Goal: Transaction & Acquisition: Purchase product/service

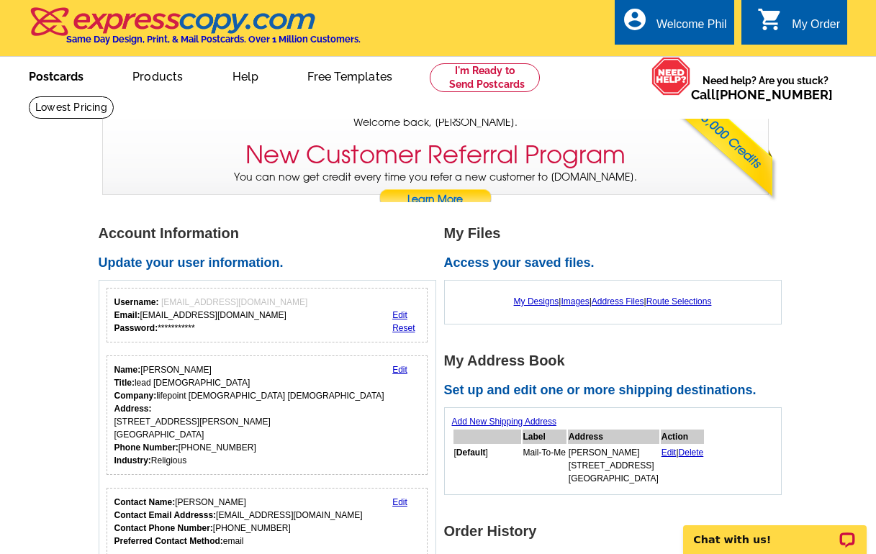
click at [71, 73] on link "Postcards" at bounding box center [56, 75] width 101 height 34
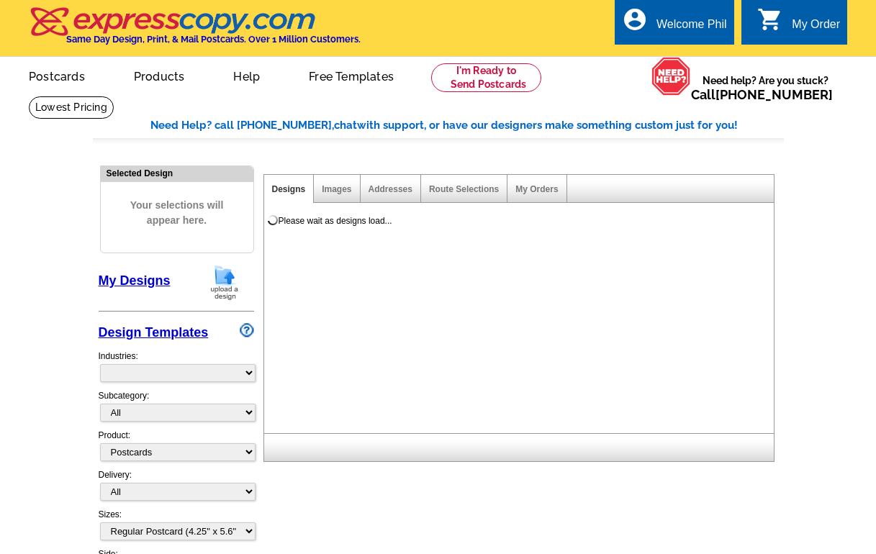
select select "1"
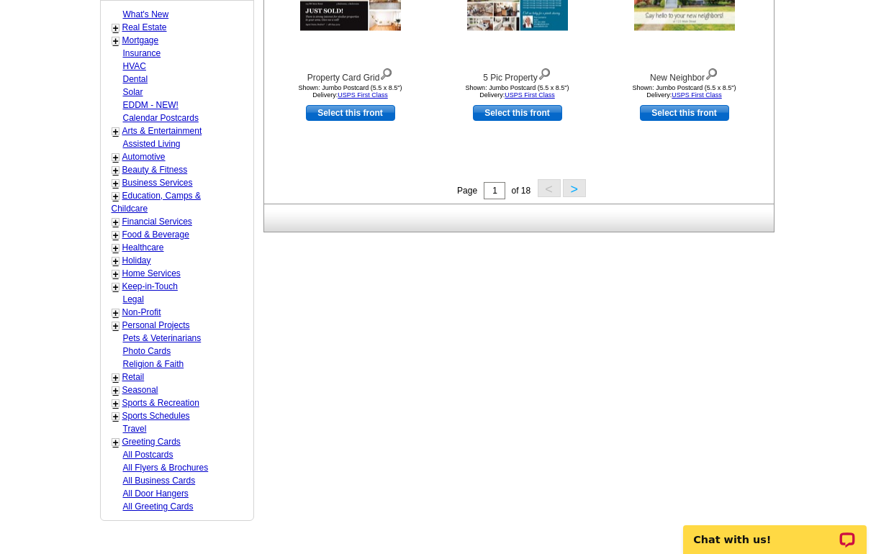
scroll to position [606, 0]
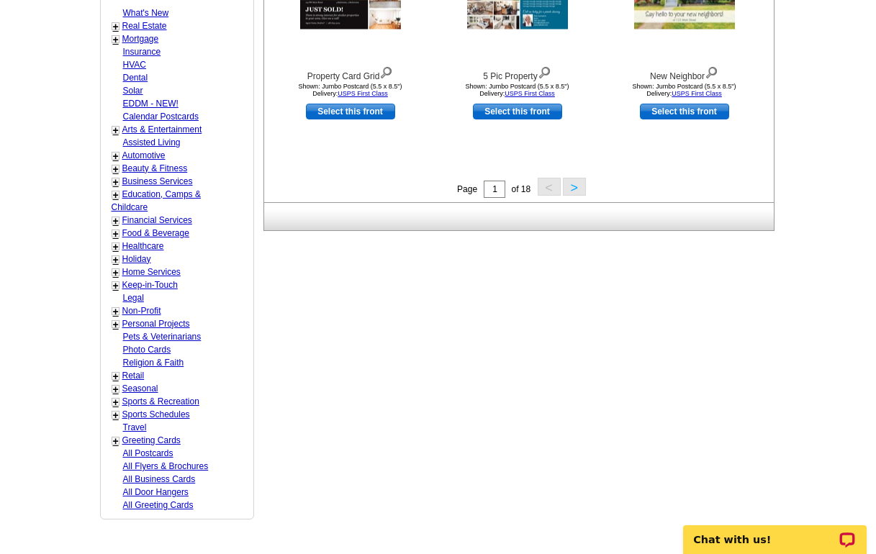
click at [145, 306] on link "Non-Profit" at bounding box center [141, 311] width 39 height 10
select select "776"
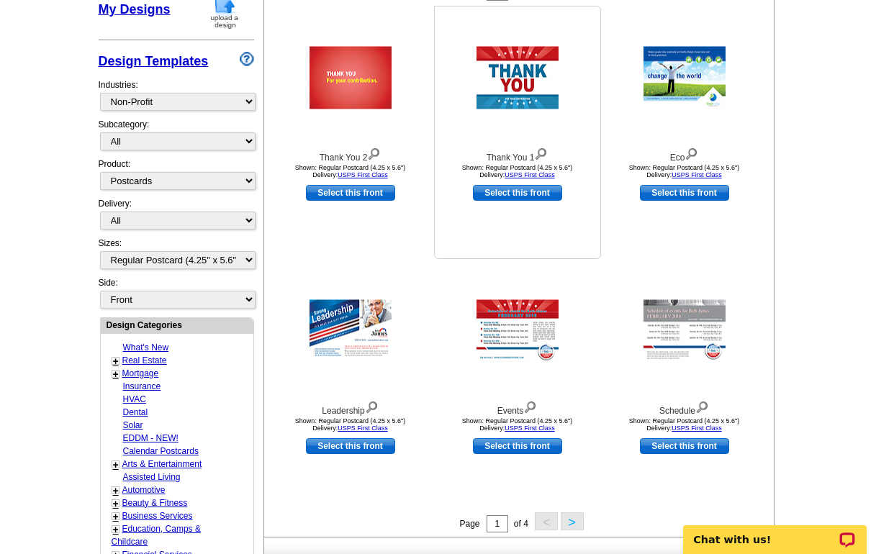
scroll to position [321, 0]
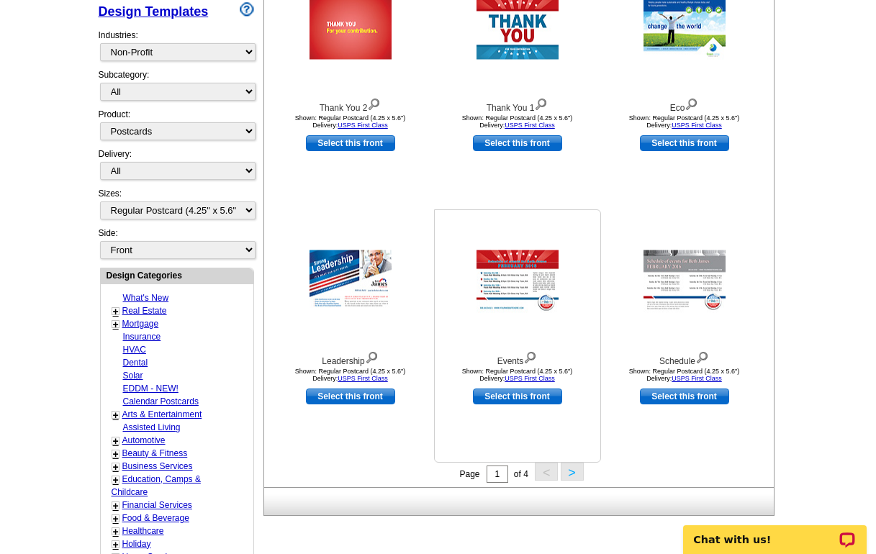
click at [515, 393] on link "Select this front" at bounding box center [517, 397] width 89 height 16
select select "back"
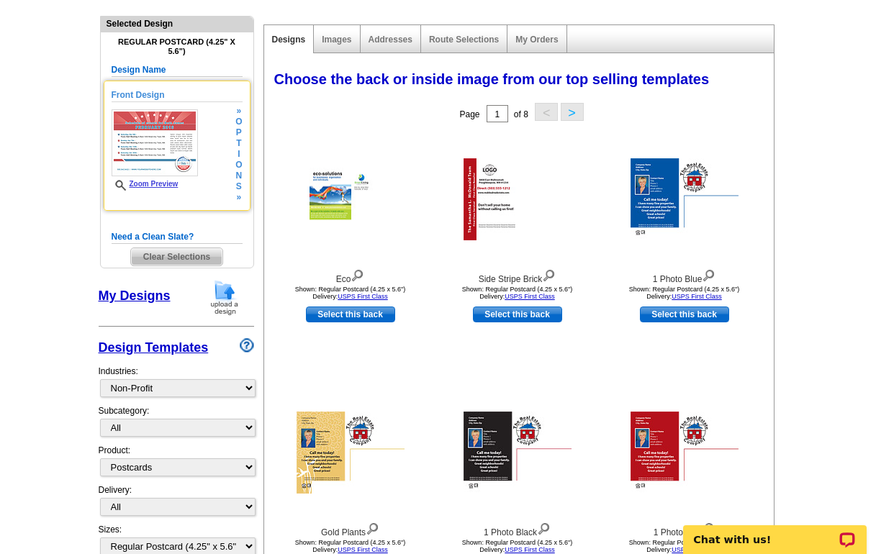
scroll to position [151, 0]
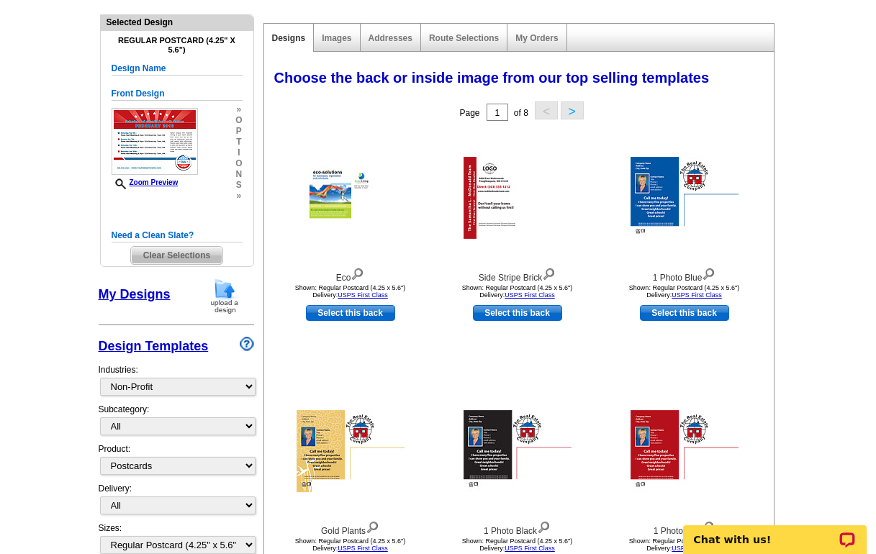
click at [137, 291] on link "My Designs" at bounding box center [135, 294] width 72 height 14
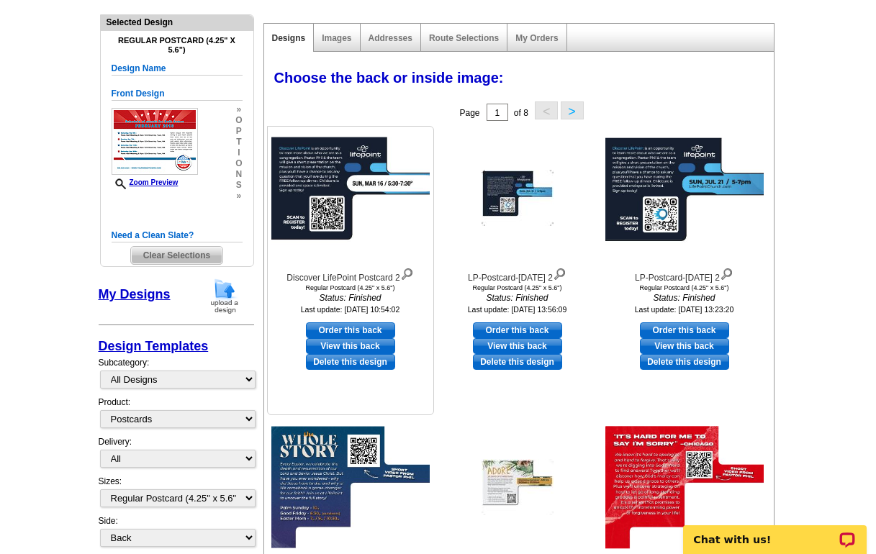
click at [345, 228] on img at bounding box center [350, 198] width 158 height 122
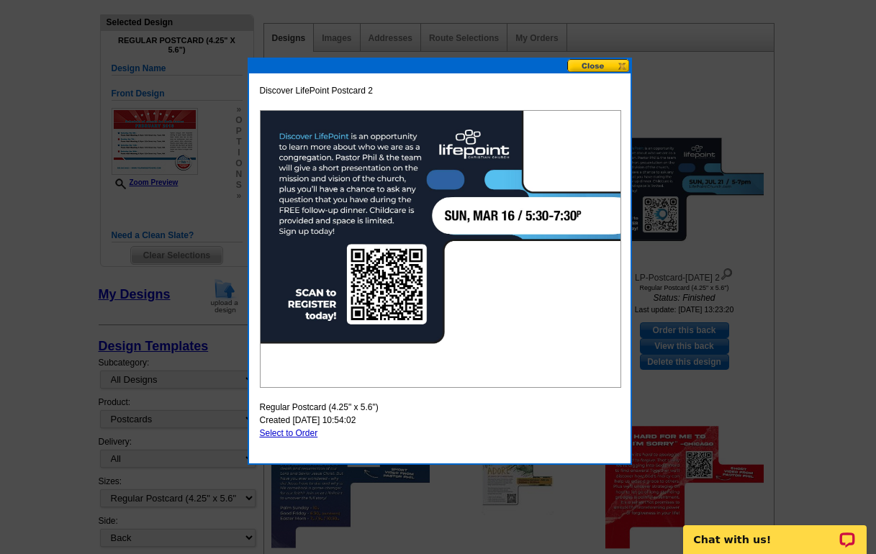
drag, startPoint x: 396, startPoint y: 214, endPoint x: 508, endPoint y: 348, distance: 174.2
click at [605, 69] on button at bounding box center [598, 66] width 63 height 14
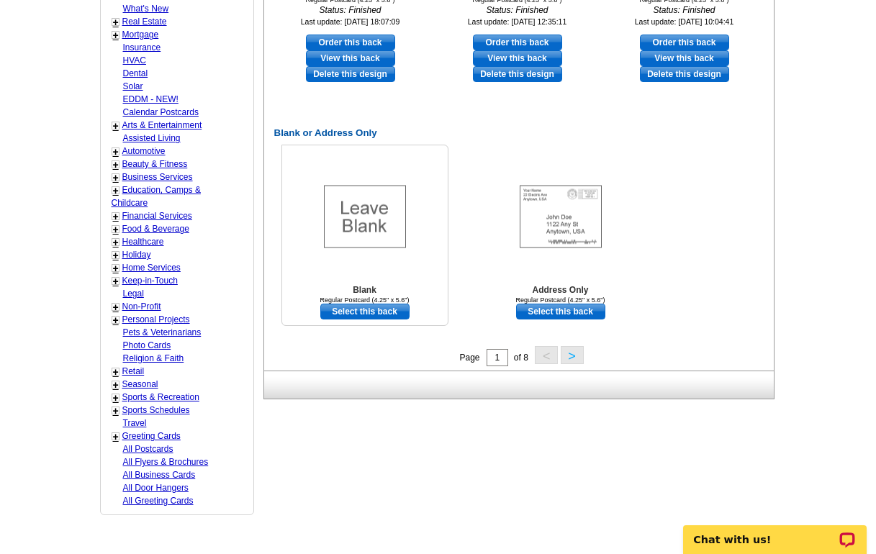
scroll to position [736, 0]
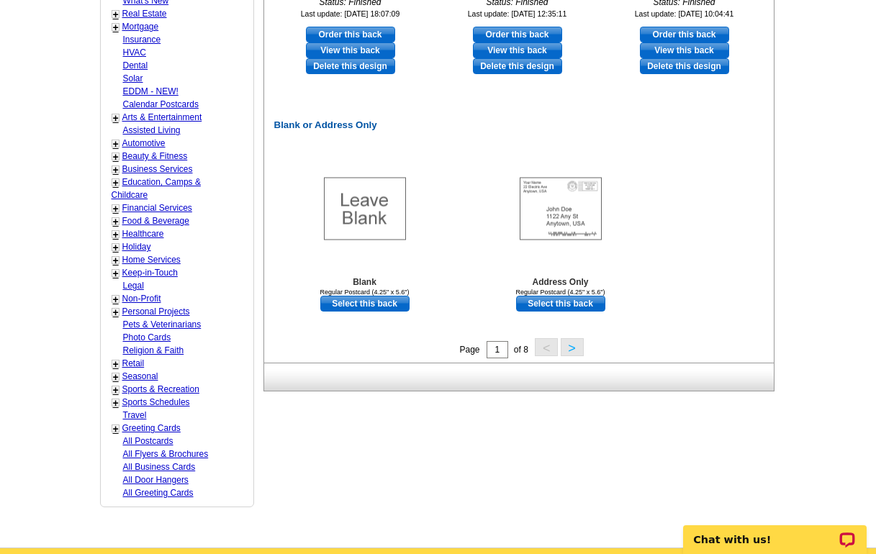
click at [569, 347] on button ">" at bounding box center [572, 347] width 23 height 18
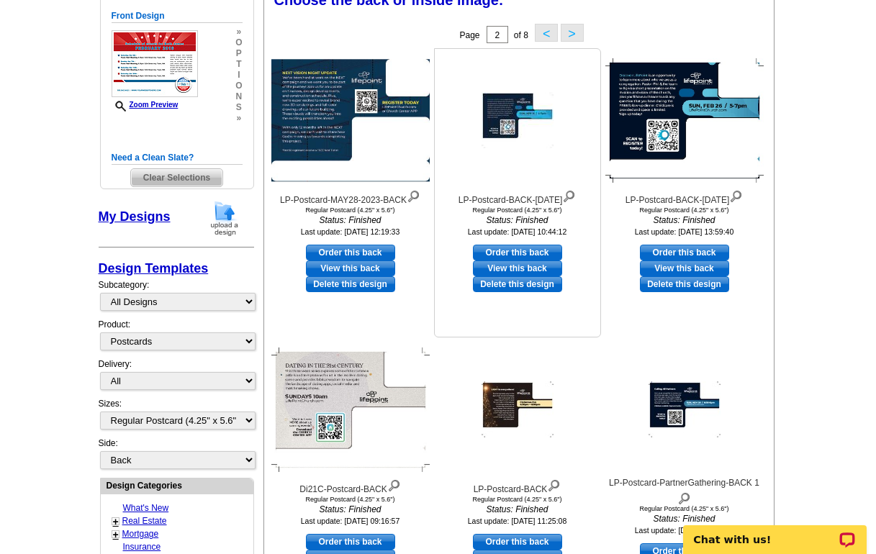
scroll to position [232, 0]
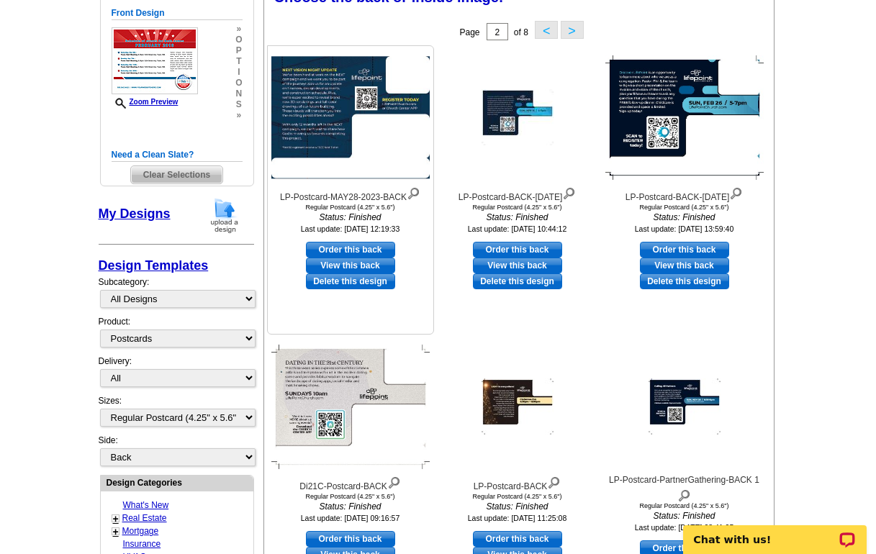
click at [366, 263] on link "View this back" at bounding box center [350, 266] width 89 height 16
click at [517, 264] on link "View this back" at bounding box center [517, 266] width 89 height 16
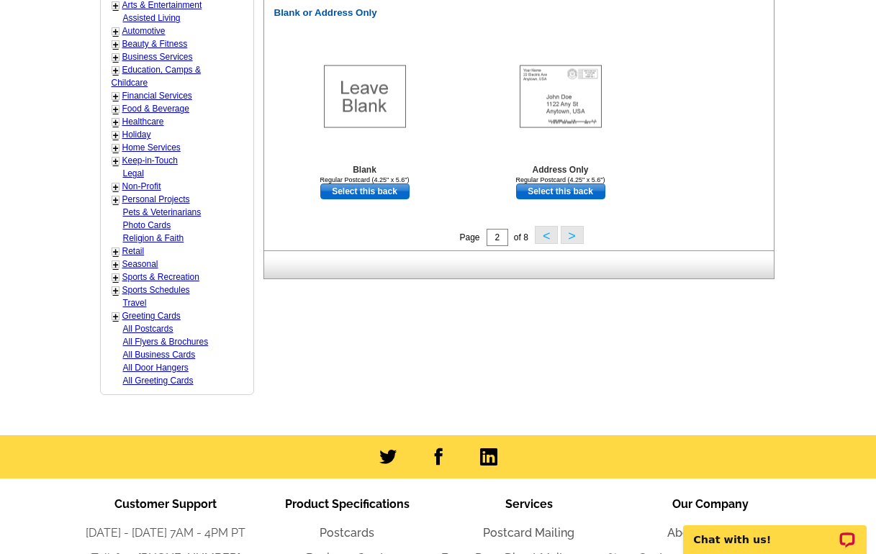
scroll to position [833, 0]
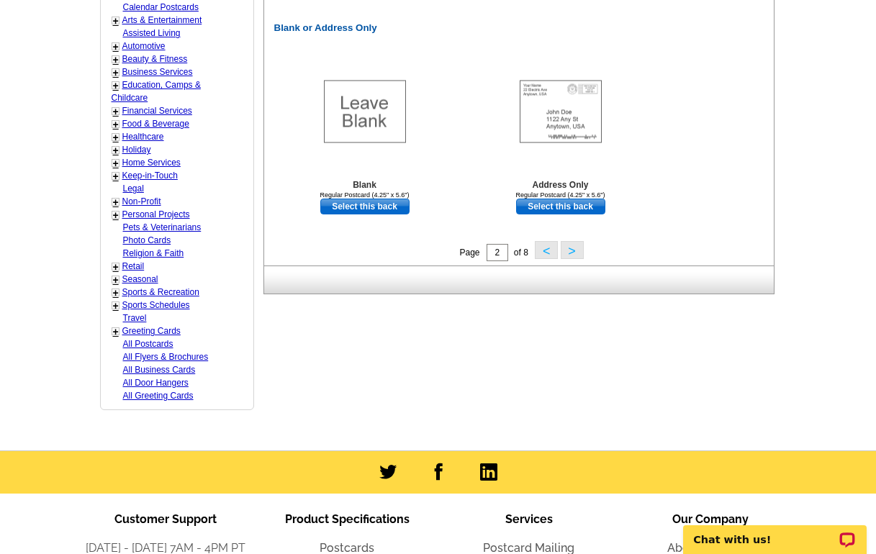
click at [546, 250] on button "<" at bounding box center [546, 250] width 23 height 18
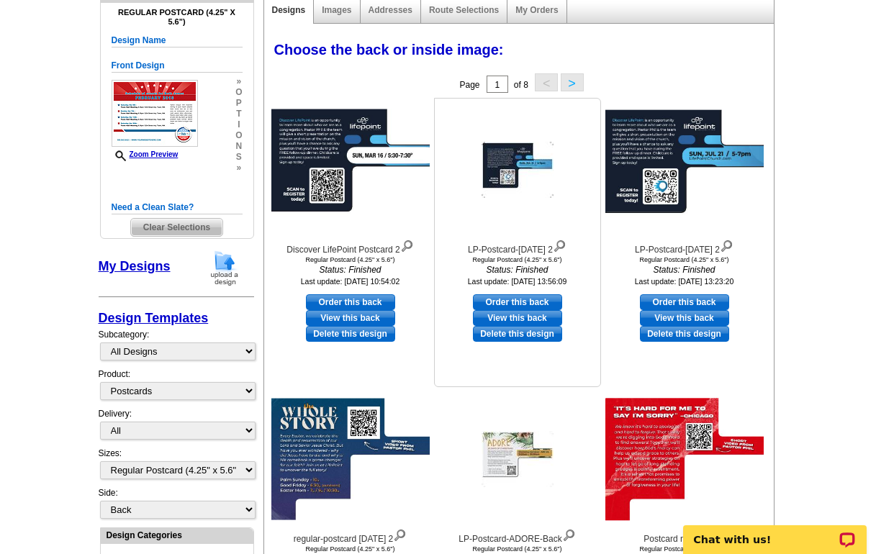
scroll to position [168, 0]
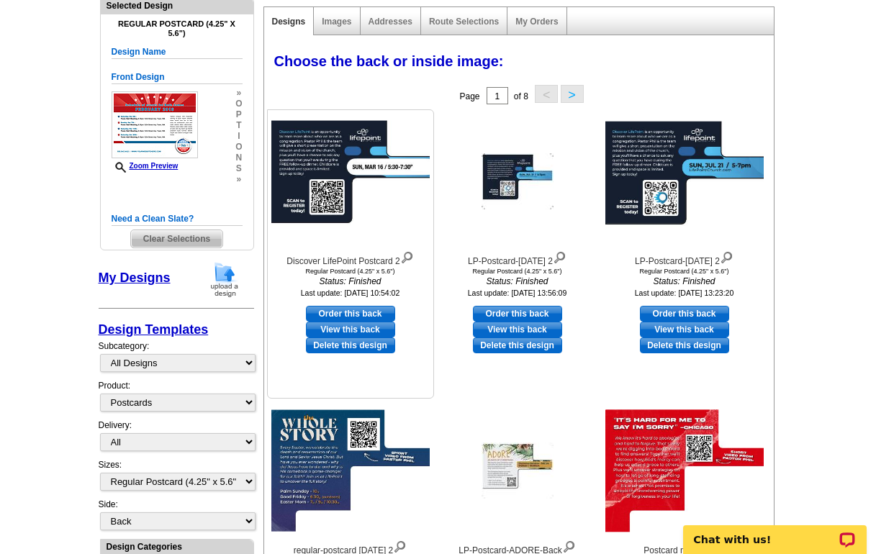
click at [349, 330] on link "View this back" at bounding box center [350, 330] width 89 height 16
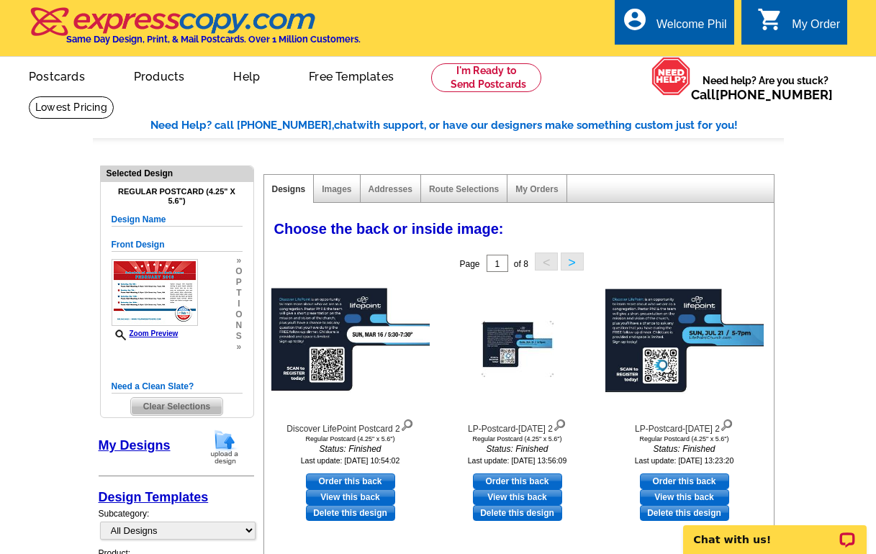
scroll to position [0, 0]
